Goal: Task Accomplishment & Management: Manage account settings

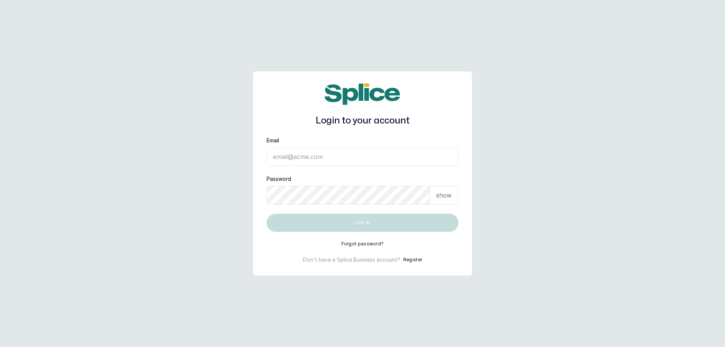
type input "[EMAIL_ADDRESS][DOMAIN_NAME]"
click at [350, 223] on button "Log in" at bounding box center [362, 223] width 192 height 18
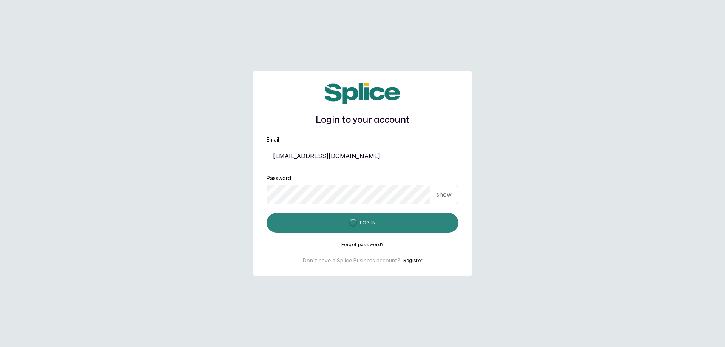
click at [361, 220] on button "Log in" at bounding box center [362, 223] width 192 height 20
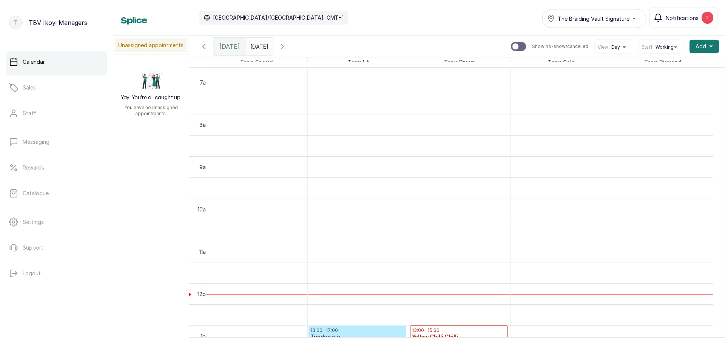
scroll to position [480, 0]
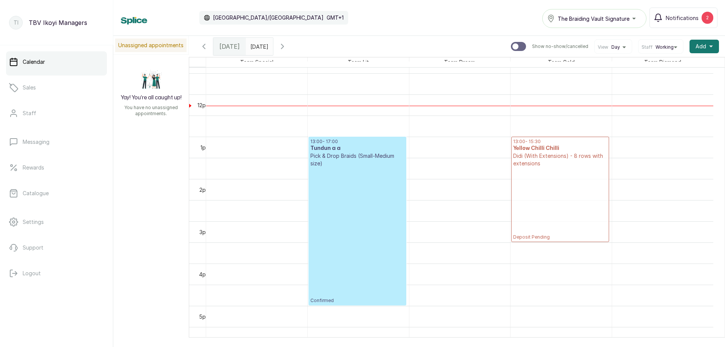
drag, startPoint x: 457, startPoint y: 150, endPoint x: 520, endPoint y: 153, distance: 63.9
click at [520, 153] on tr "13:00 - 17:00 Tundun a a Pick & Drop Braids (Small-Medium size) Confirmed 13:00…" at bounding box center [459, 94] width 507 height 1014
click at [203, 47] on icon "button" at bounding box center [204, 46] width 2 height 5
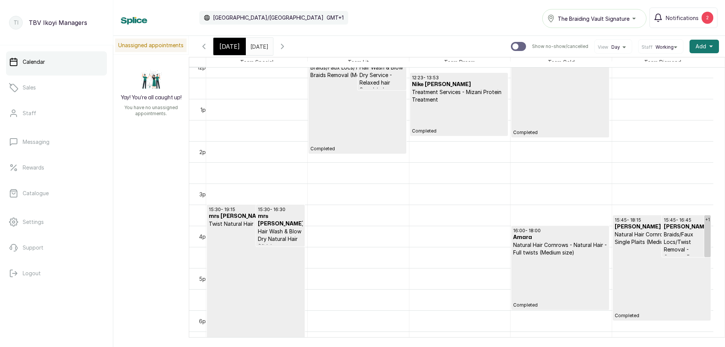
scroll to position [0, 0]
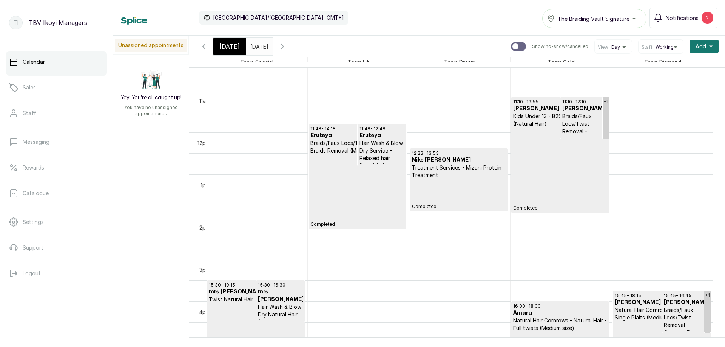
click at [227, 46] on span "[DATE]" at bounding box center [229, 46] width 20 height 9
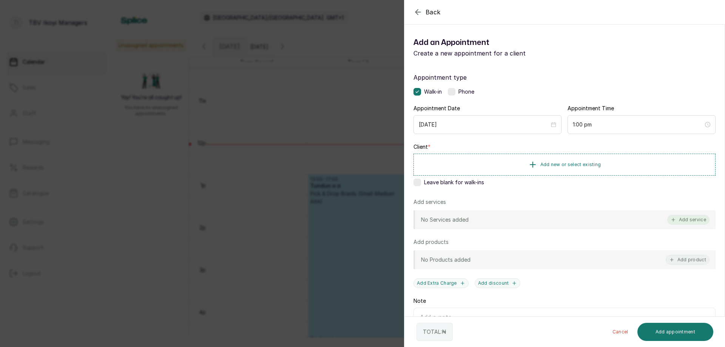
click at [679, 216] on button "Add service" at bounding box center [688, 220] width 42 height 10
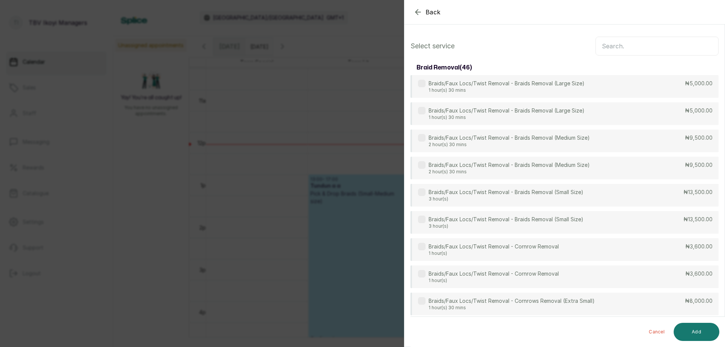
click at [625, 48] on input "text" at bounding box center [656, 46] width 123 height 19
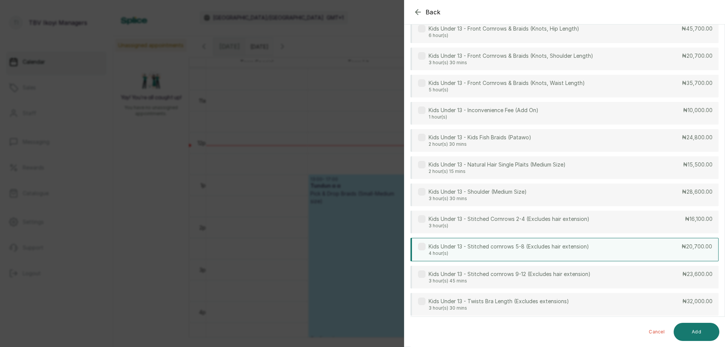
scroll to position [419, 0]
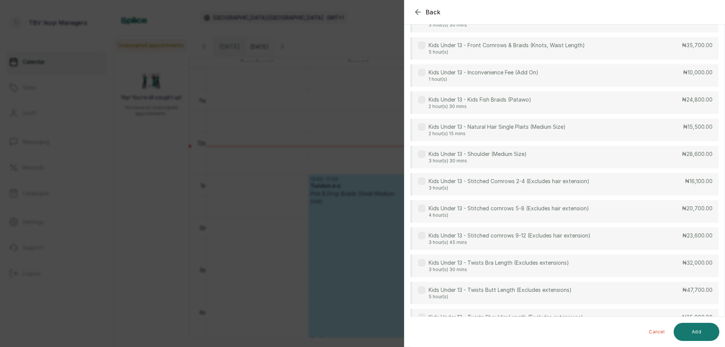
type input "kids"
click at [417, 11] on icon "button" at bounding box center [417, 12] width 9 height 9
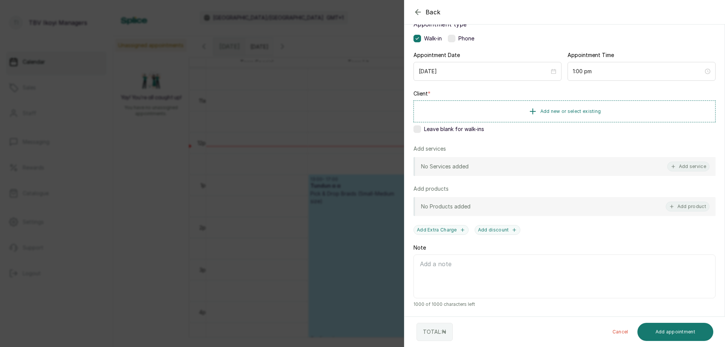
scroll to position [53, 0]
click at [418, 11] on icon "button" at bounding box center [417, 12] width 9 height 9
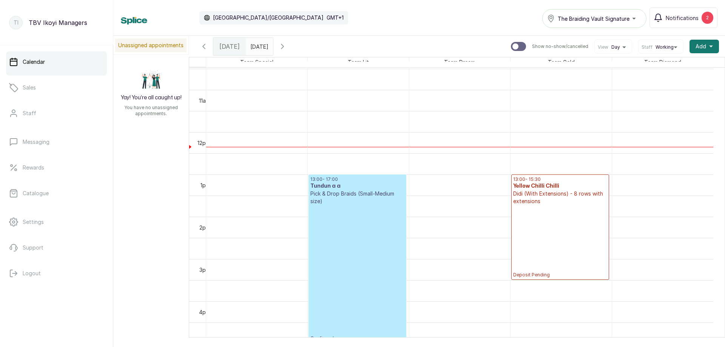
click at [205, 47] on icon "button" at bounding box center [203, 46] width 9 height 9
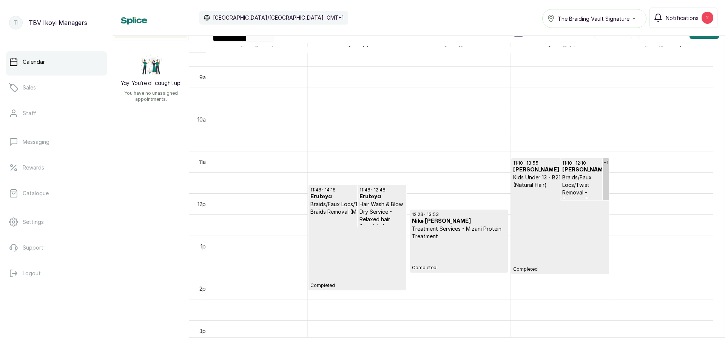
scroll to position [292, 0]
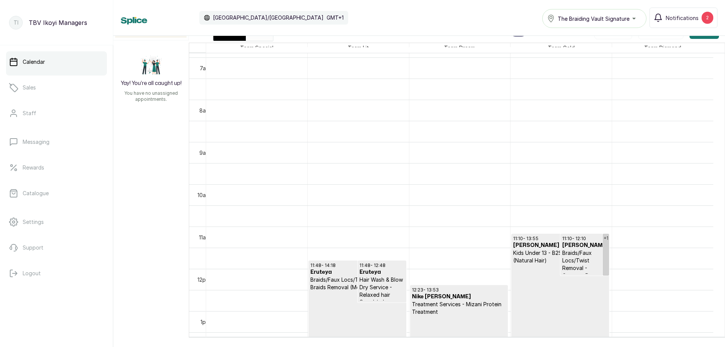
click at [228, 36] on span "[DATE]" at bounding box center [229, 32] width 20 height 9
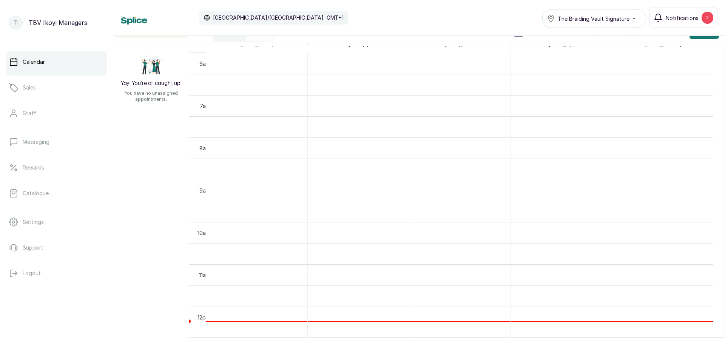
scroll to position [405, 0]
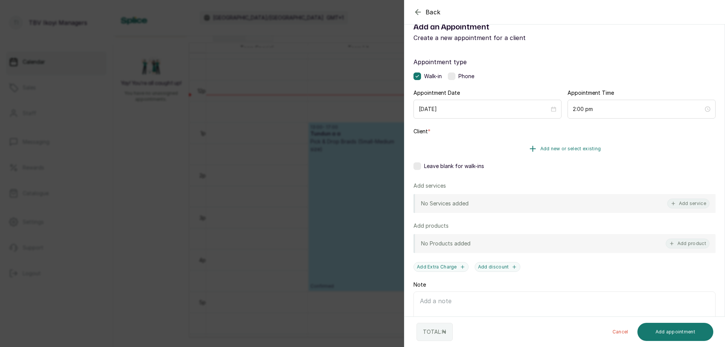
click at [575, 151] on span "Add new or select existing" at bounding box center [570, 149] width 61 height 6
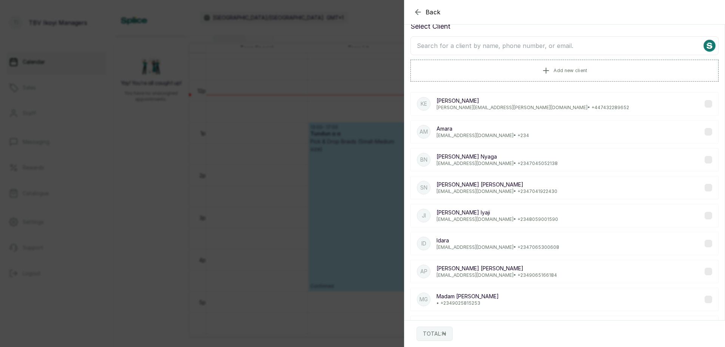
click at [525, 43] on input "text" at bounding box center [564, 45] width 308 height 19
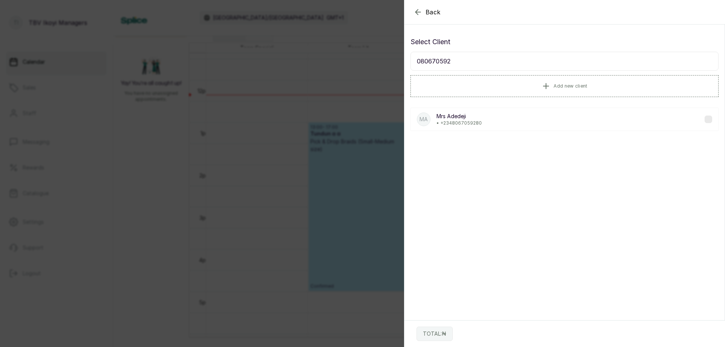
type input "080670592"
click at [499, 117] on div "MA Mrs Adedeji • +234 8067059280" at bounding box center [564, 119] width 308 height 23
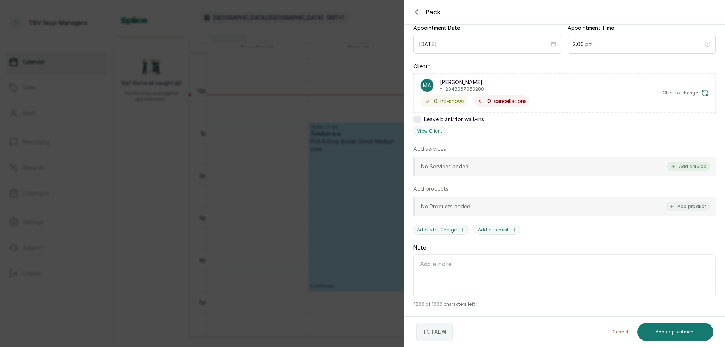
click at [684, 169] on button "Add service" at bounding box center [688, 167] width 42 height 10
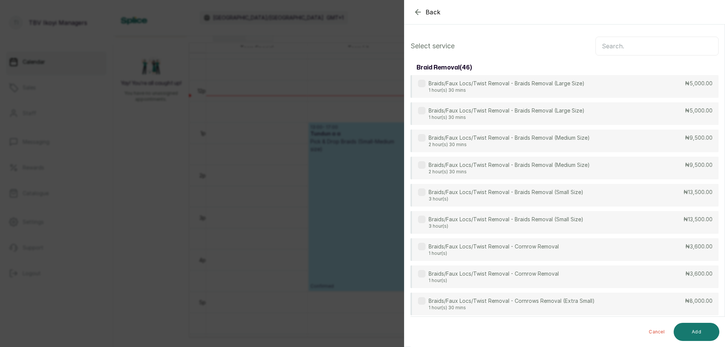
click at [613, 48] on input "text" at bounding box center [656, 46] width 123 height 19
type input "remov"
click at [560, 142] on p "2 hour(s) 30 mins" at bounding box center [508, 145] width 161 height 6
click at [687, 330] on button "Add" at bounding box center [696, 332] width 46 height 18
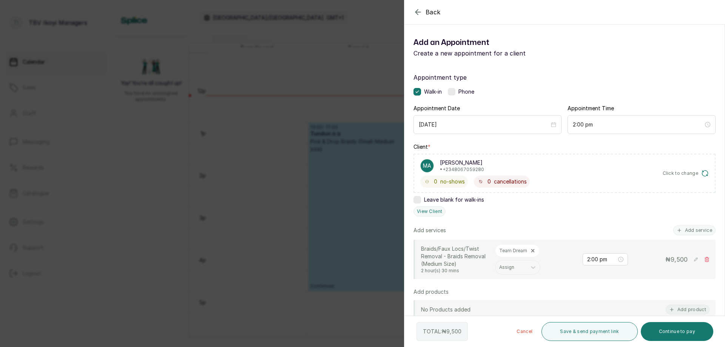
scroll to position [75, 0]
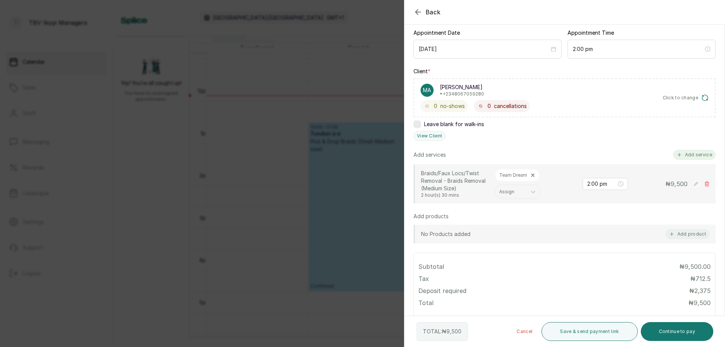
click at [691, 156] on button "Add service" at bounding box center [694, 155] width 42 height 10
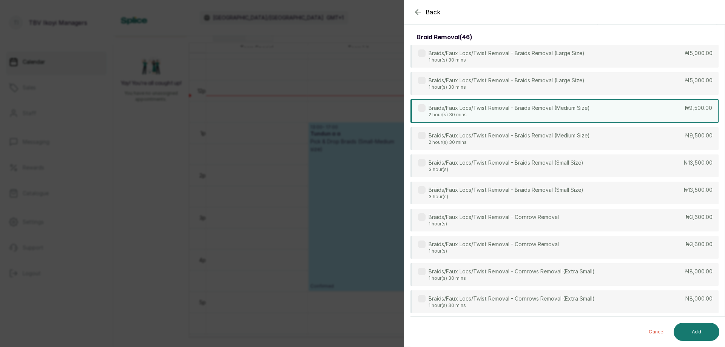
scroll to position [0, 0]
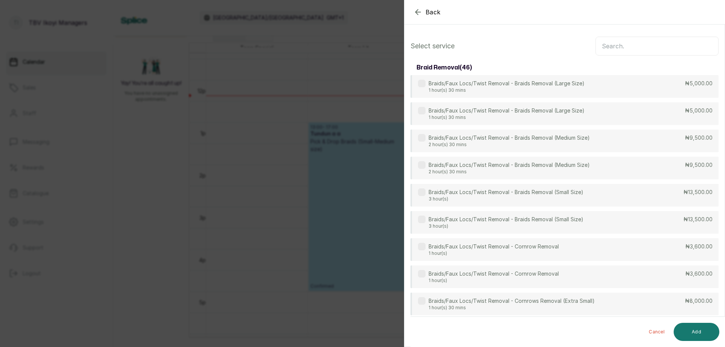
click at [620, 42] on input "text" at bounding box center [656, 46] width 123 height 19
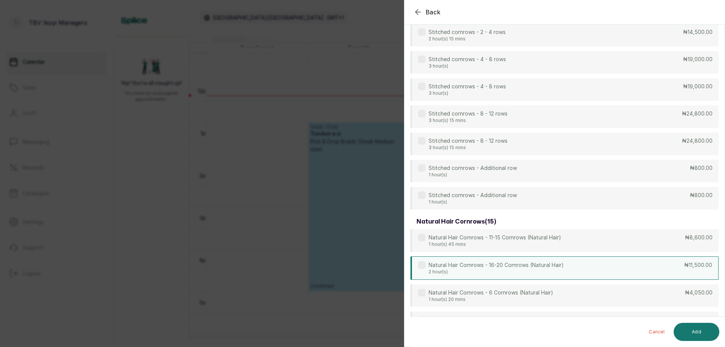
scroll to position [1584, 0]
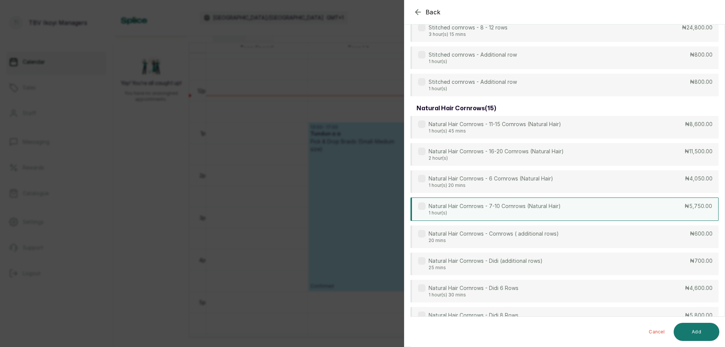
type input "corn"
click at [519, 209] on p "Natural Hair Cornrows - 7-10 Cornrows (Natural Hair)" at bounding box center [494, 206] width 132 height 8
click at [693, 330] on button "Add" at bounding box center [696, 332] width 46 height 18
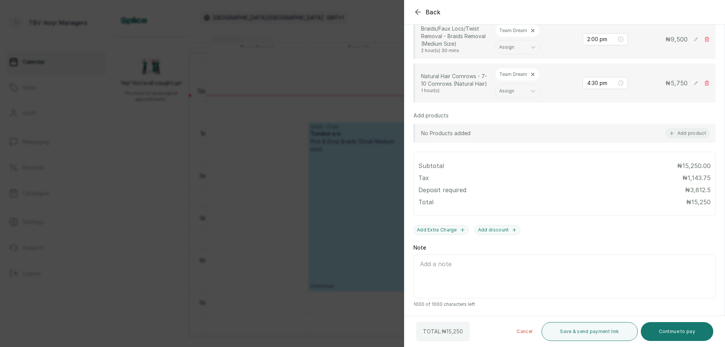
scroll to position [145, 0]
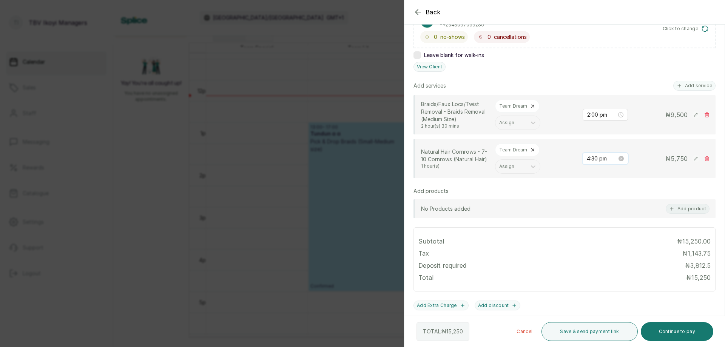
click at [597, 162] on input "4:30 pm" at bounding box center [602, 158] width 30 height 8
click at [585, 196] on div "02" at bounding box center [587, 195] width 18 height 11
type input "2:00 pm"
click at [610, 174] on div "00" at bounding box center [609, 174] width 18 height 11
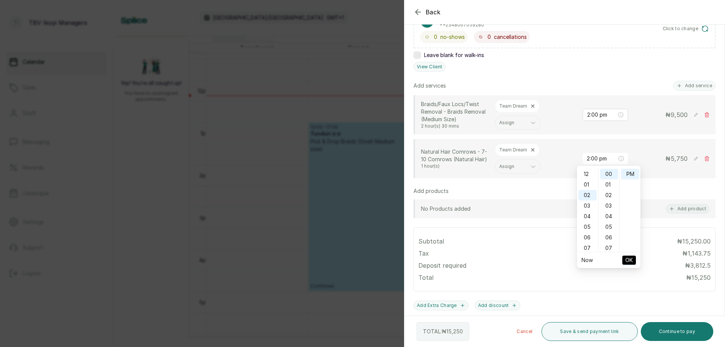
click at [629, 259] on span "OK" at bounding box center [629, 260] width 8 height 14
click at [533, 164] on icon at bounding box center [533, 167] width 8 height 8
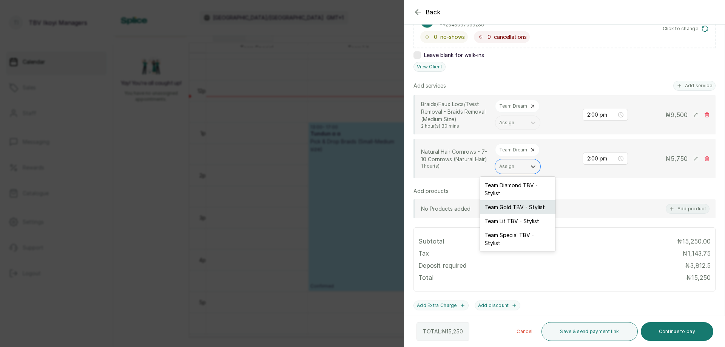
click at [520, 206] on div "Team Gold TBV - Stylist" at bounding box center [517, 207] width 75 height 14
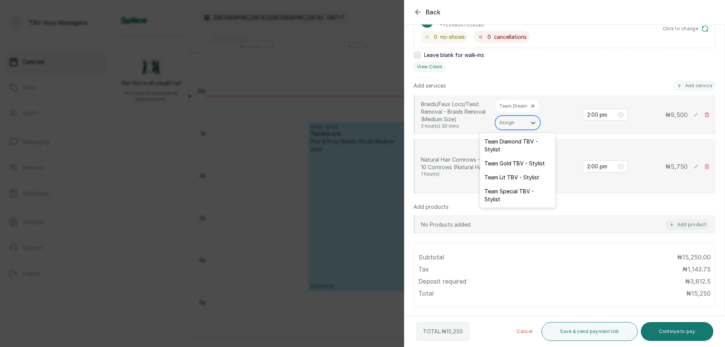
click at [524, 122] on div "Assign" at bounding box center [510, 123] width 31 height 10
click at [510, 168] on div "Team Gold TBV - Stylist" at bounding box center [517, 163] width 75 height 14
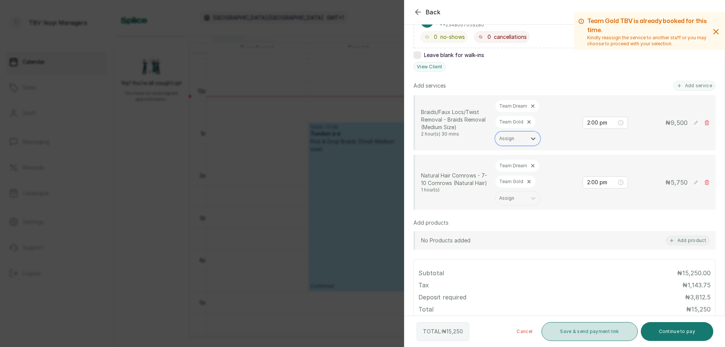
click at [573, 336] on button "Save & send payment link" at bounding box center [589, 331] width 96 height 19
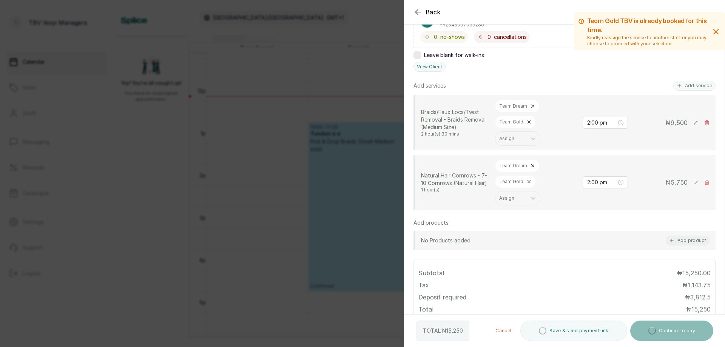
scroll to position [31, 0]
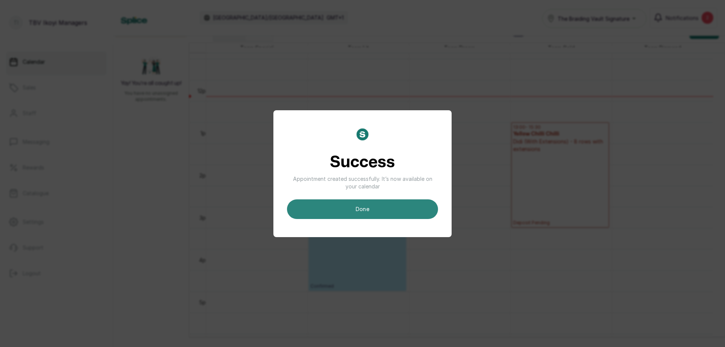
click at [378, 212] on button "done" at bounding box center [362, 209] width 151 height 20
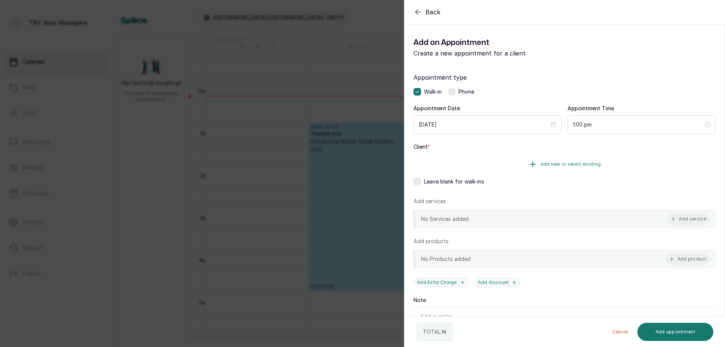
click at [566, 165] on span "Add new or select existing" at bounding box center [570, 164] width 61 height 6
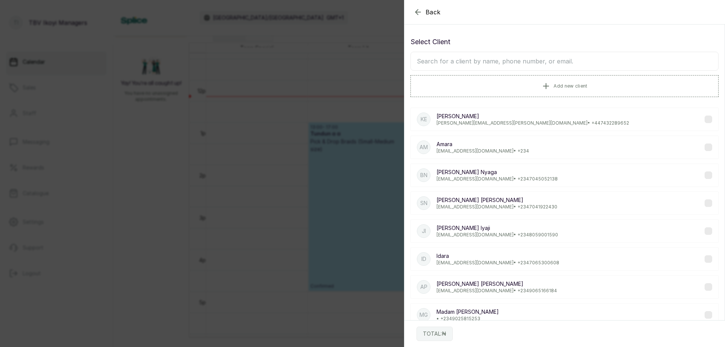
click at [519, 62] on input "text" at bounding box center [564, 61] width 308 height 19
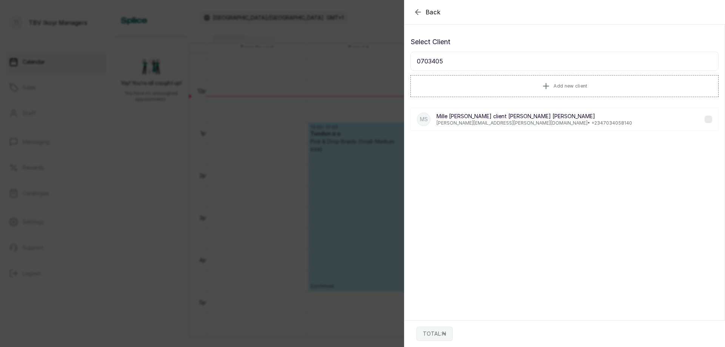
type input "0703405"
click at [513, 122] on p "millie@slade.ng • +234 7034058140" at bounding box center [534, 123] width 196 height 6
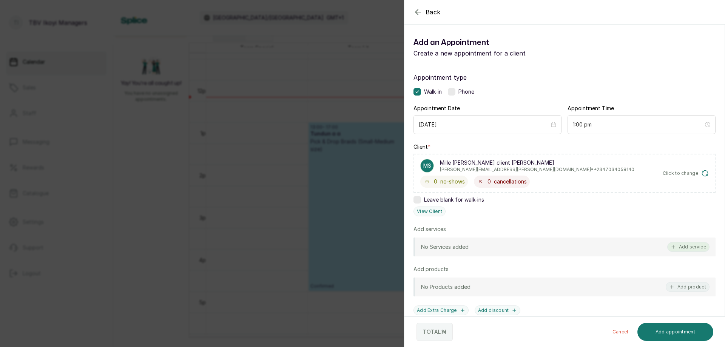
click at [681, 243] on button "Add service" at bounding box center [688, 247] width 42 height 10
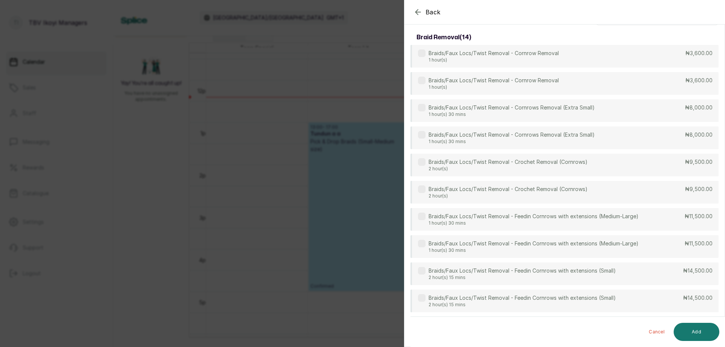
scroll to position [0, 0]
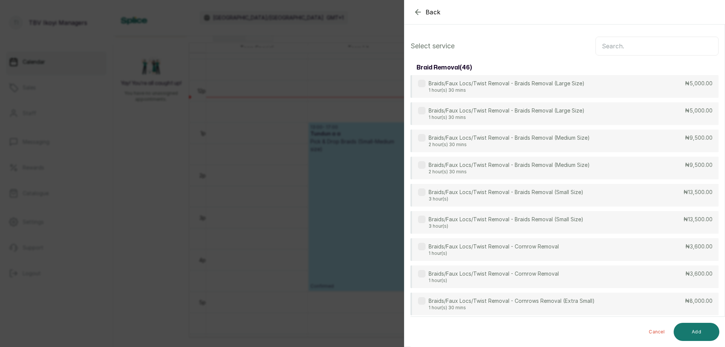
click at [622, 46] on input "text" at bounding box center [656, 46] width 123 height 19
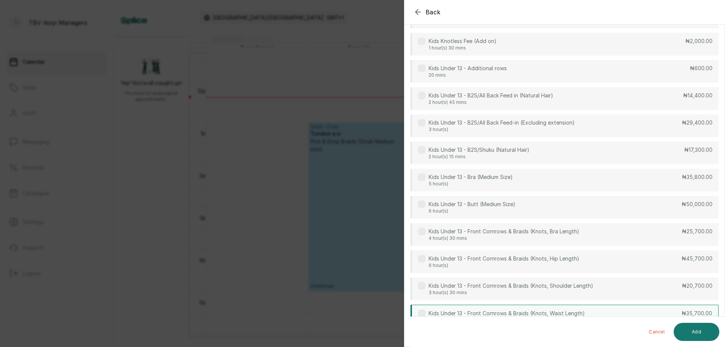
scroll to position [226, 0]
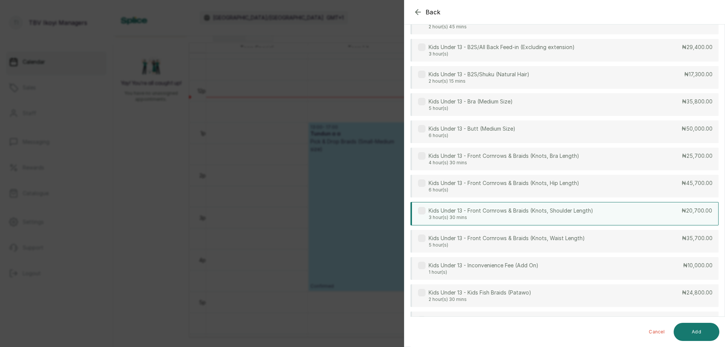
type input "kids"
click at [521, 214] on p "3 hour(s) 30 mins" at bounding box center [510, 217] width 165 height 6
click at [691, 331] on button "Add" at bounding box center [696, 332] width 46 height 18
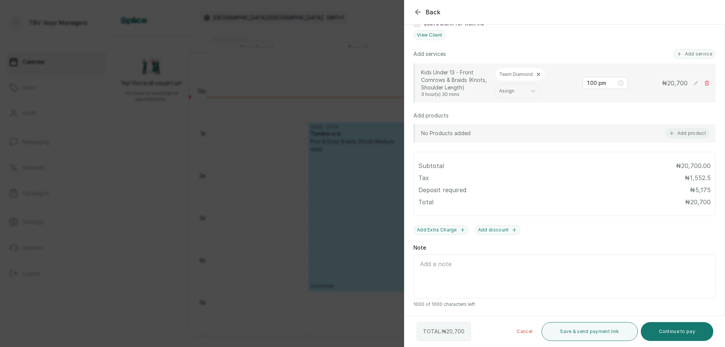
scroll to position [101, 0]
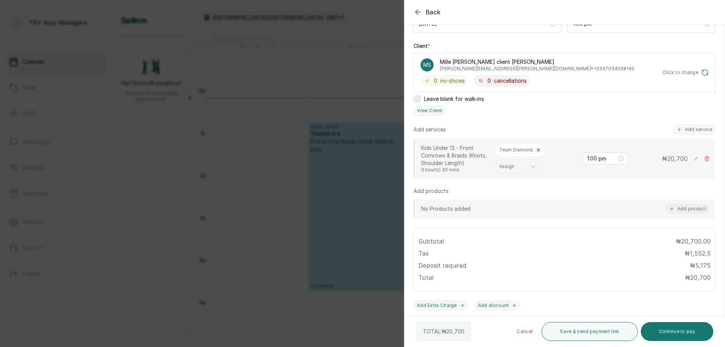
click at [525, 151] on p "Team Diamond" at bounding box center [516, 150] width 34 height 6
click at [506, 164] on div at bounding box center [510, 166] width 23 height 7
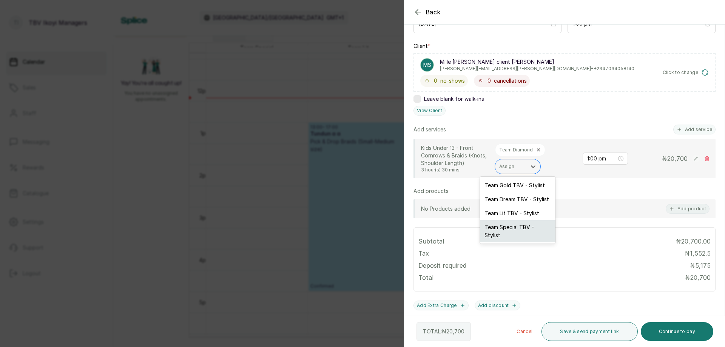
click at [513, 226] on div "Team Special TBV - Stylist" at bounding box center [517, 231] width 75 height 22
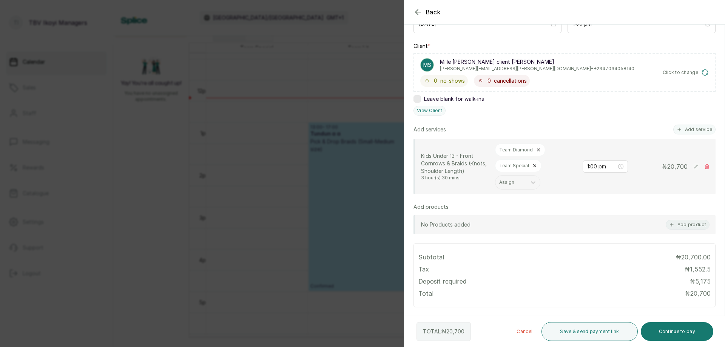
click at [537, 149] on icon at bounding box center [538, 149] width 5 height 5
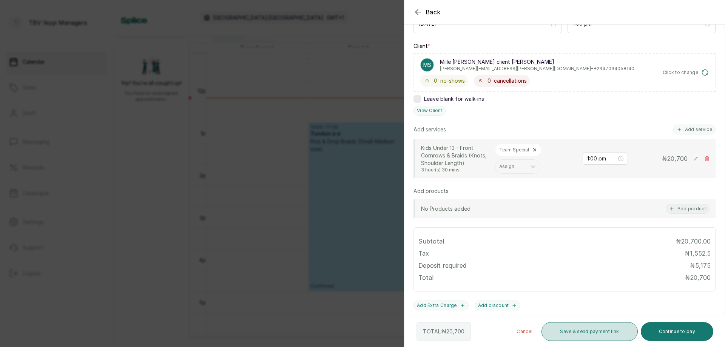
click at [573, 336] on button "Save & send payment link" at bounding box center [589, 331] width 96 height 19
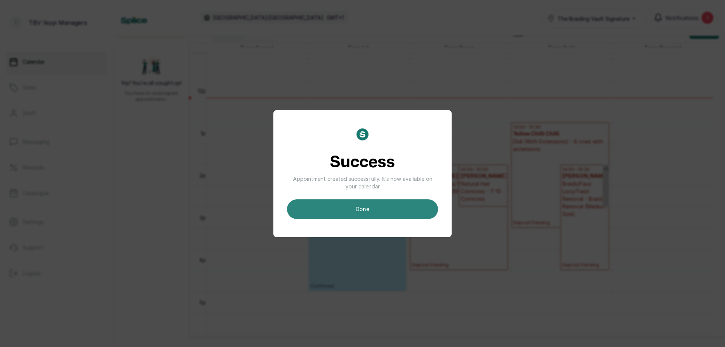
click at [385, 207] on button "done" at bounding box center [362, 209] width 151 height 20
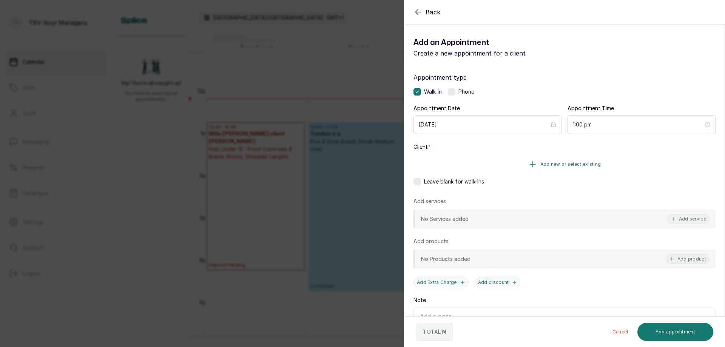
click at [584, 165] on span "Add new or select existing" at bounding box center [570, 164] width 61 height 6
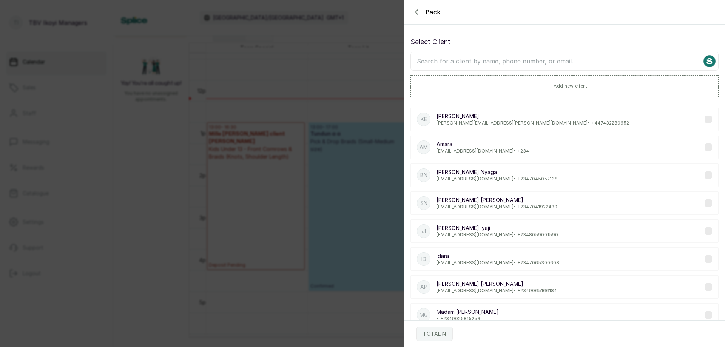
click at [593, 64] on input "text" at bounding box center [564, 61] width 308 height 19
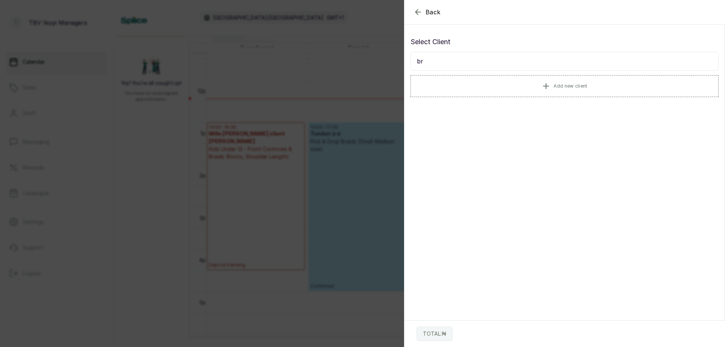
type input "b"
type input "0909766"
click at [477, 120] on p "Chidalu Ekeh Ekeh" at bounding box center [497, 116] width 122 height 8
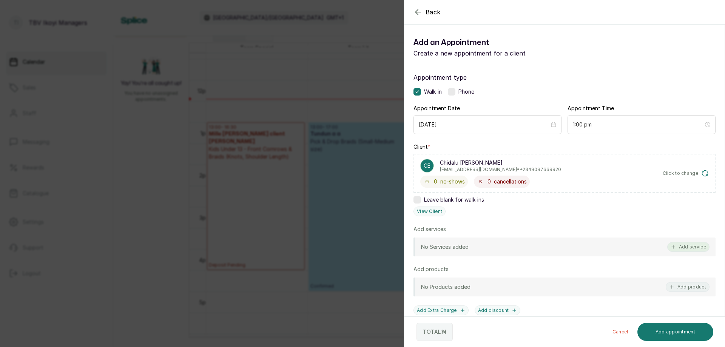
click at [694, 247] on button "Add service" at bounding box center [688, 247] width 42 height 10
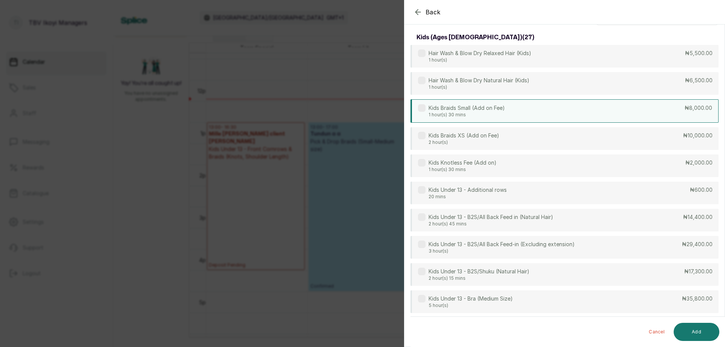
scroll to position [0, 0]
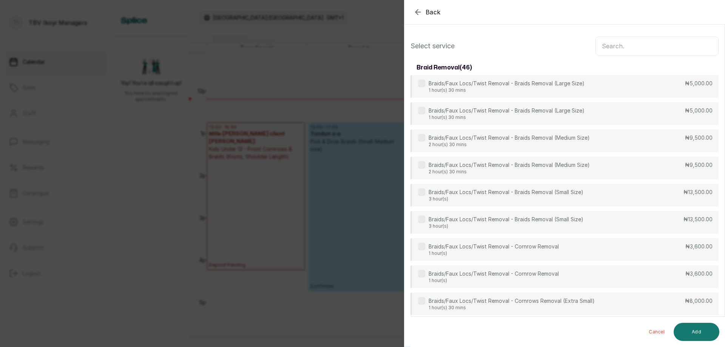
click at [609, 48] on input "text" at bounding box center [656, 46] width 123 height 19
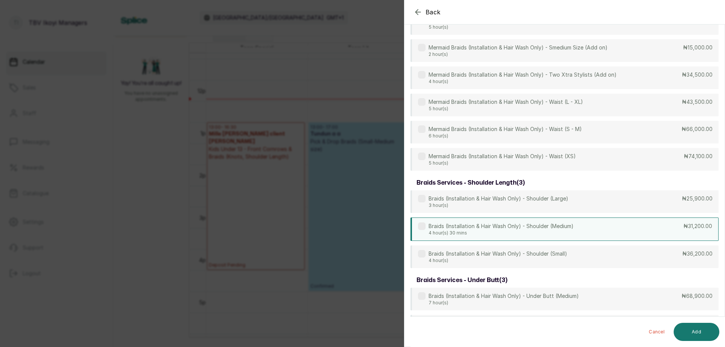
scroll to position [2602, 0]
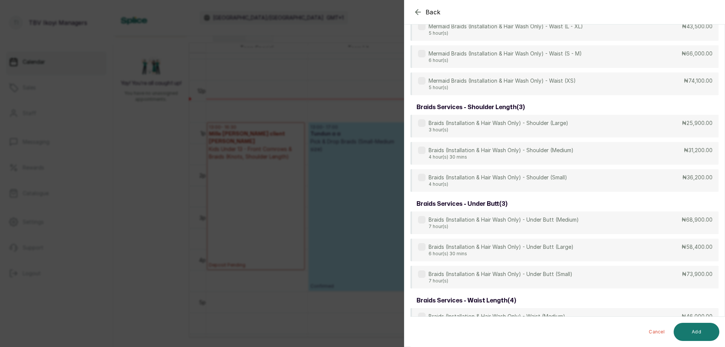
type input "braids"
click at [534, 156] on p "4 hour(s) 30 mins" at bounding box center [500, 157] width 145 height 6
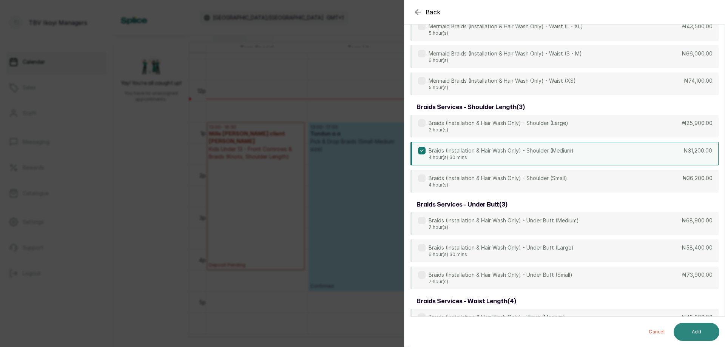
click at [688, 329] on button "Add" at bounding box center [696, 332] width 46 height 18
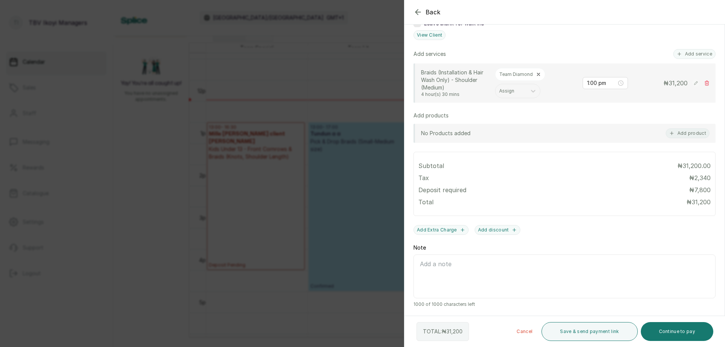
scroll to position [63, 0]
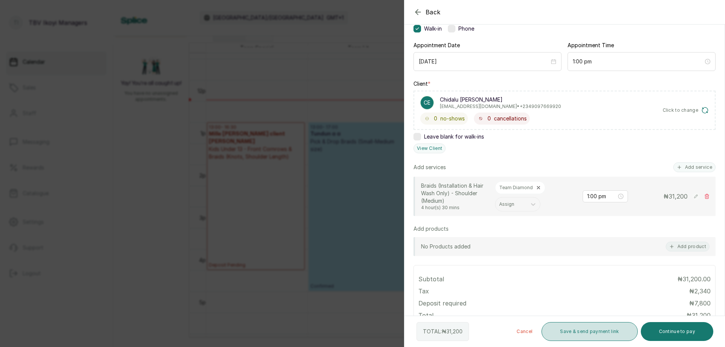
click at [605, 331] on button "Save & send payment link" at bounding box center [589, 331] width 96 height 19
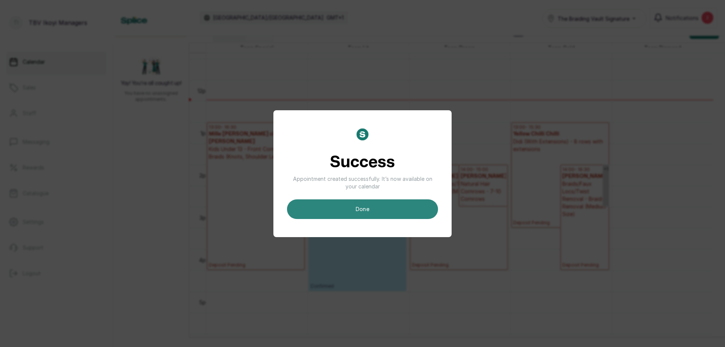
click at [353, 205] on button "done" at bounding box center [362, 209] width 151 height 20
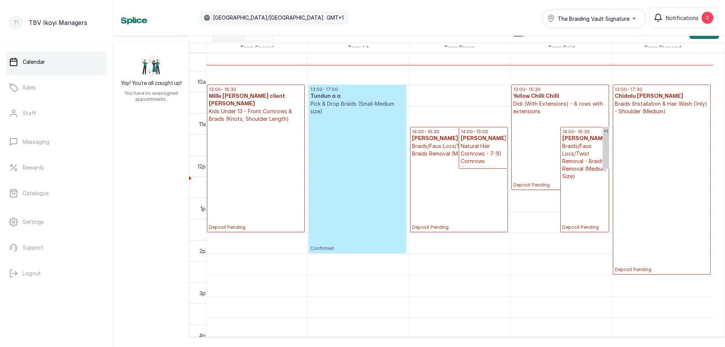
scroll to position [518, 0]
click at [39, 83] on link "Sales" at bounding box center [56, 87] width 101 height 21
